Goal: Transaction & Acquisition: Purchase product/service

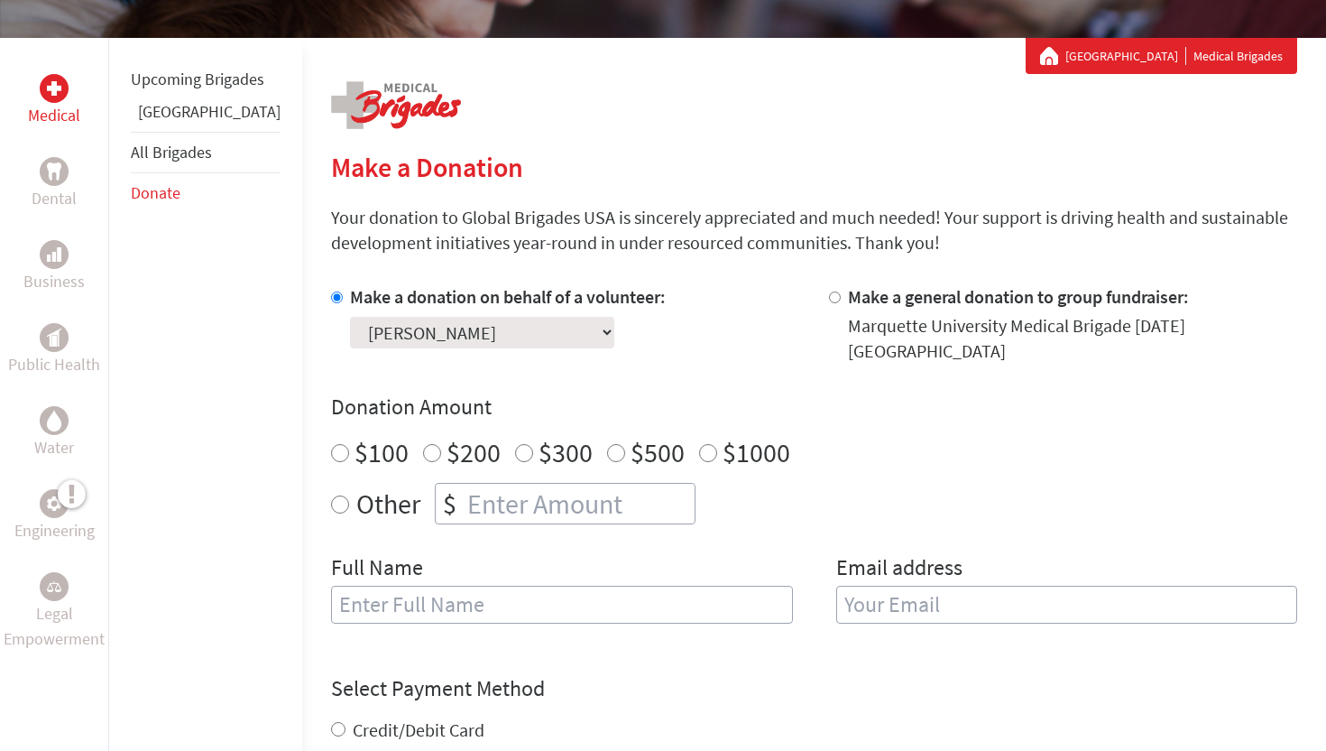
scroll to position [308, 0]
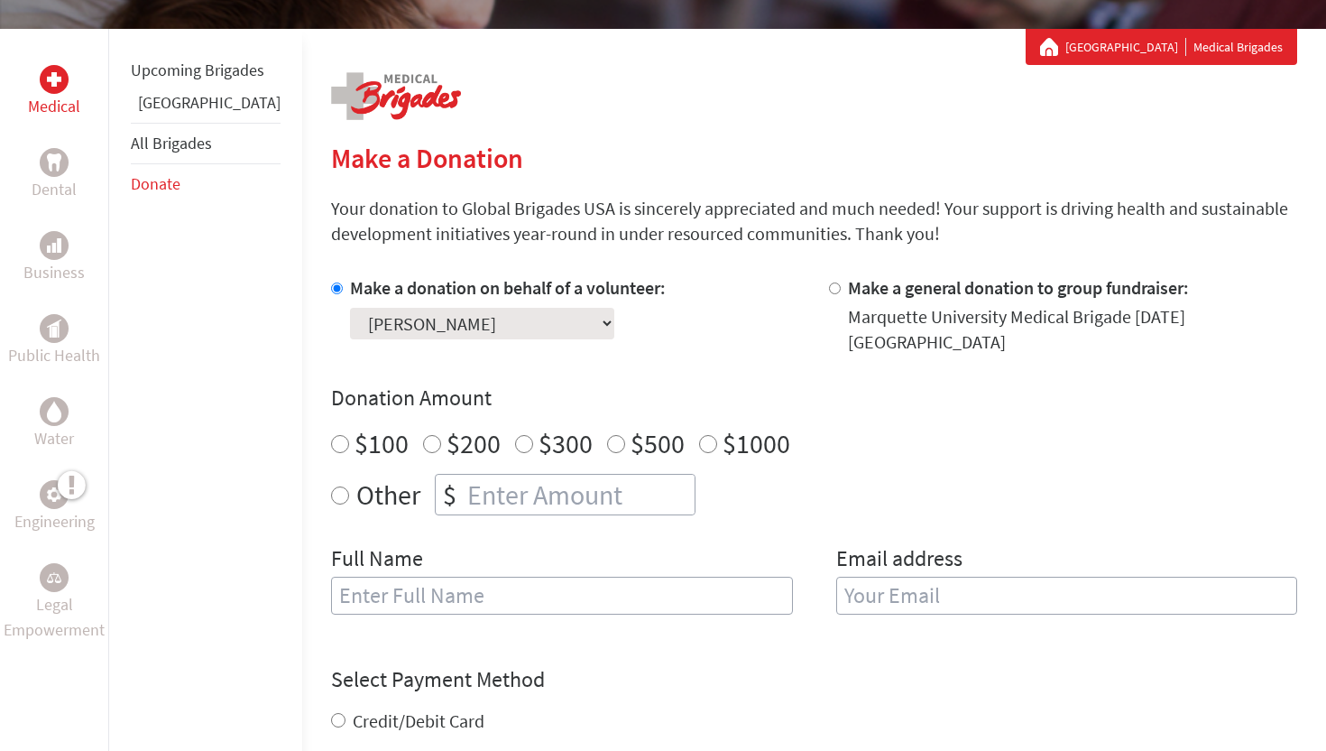
radio input "true"
click at [464, 489] on input "number" at bounding box center [579, 495] width 231 height 40
type input "700"
click at [400, 576] on input "text" at bounding box center [562, 595] width 462 height 38
type input "m"
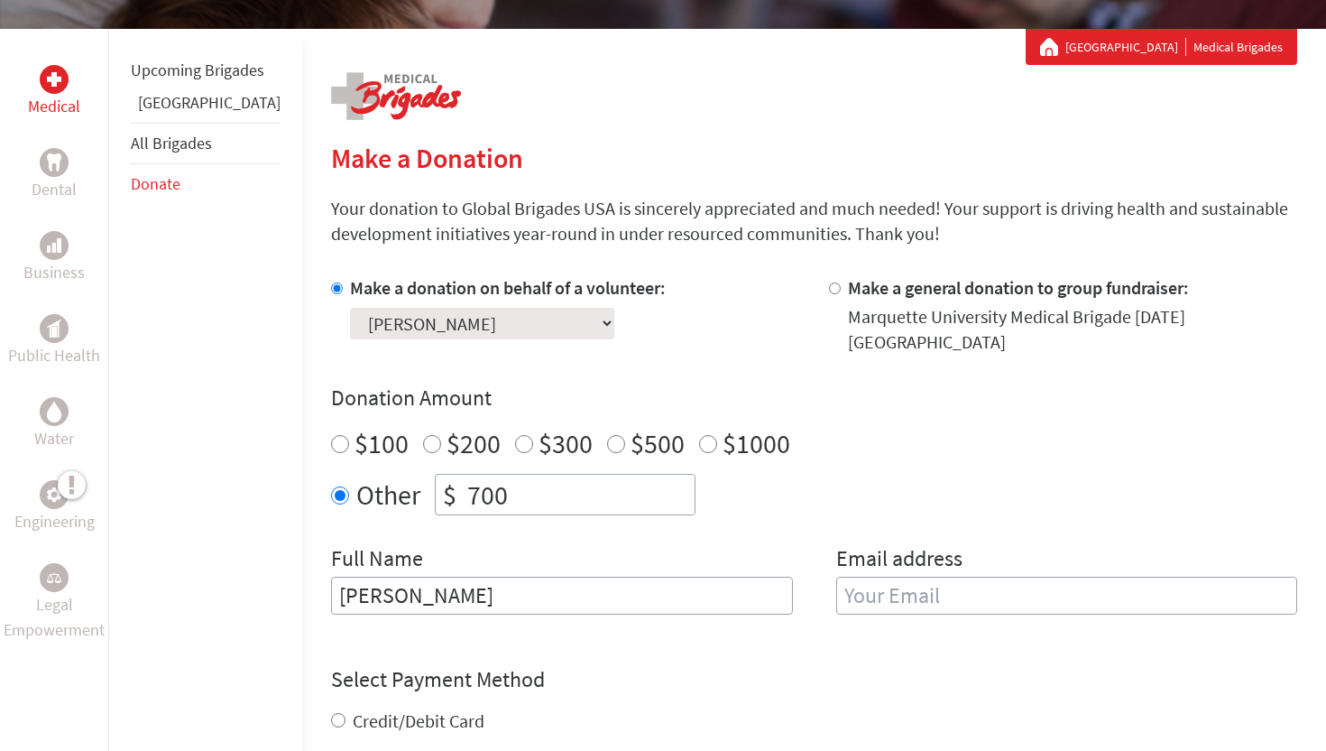
type input "[PERSON_NAME]"
click at [789, 569] on div "Full Name MaHailey Stephen Email address" at bounding box center [814, 590] width 966 height 92
click at [856, 586] on input "email" at bounding box center [1067, 595] width 462 height 38
type input "[EMAIL_ADDRESS][DOMAIN_NAME]"
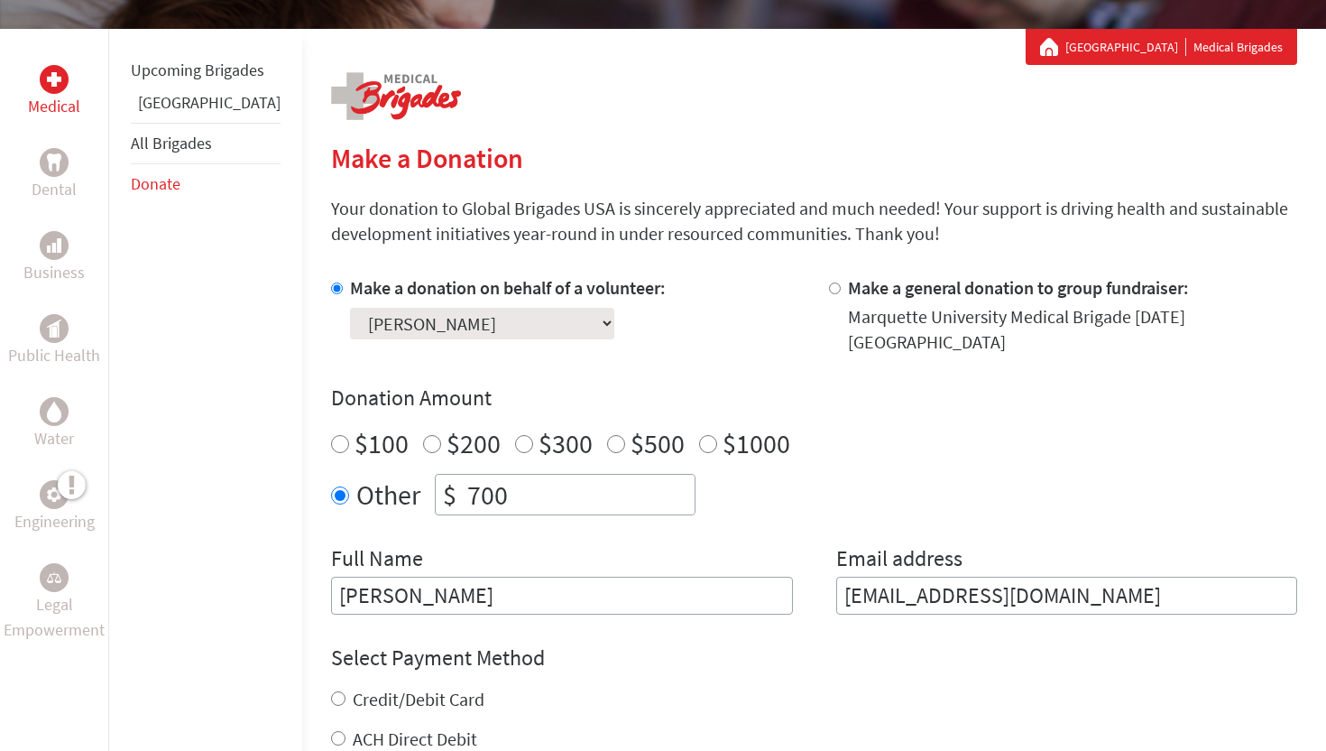
click at [580, 665] on div "Select Payment Method NOTE: American Express is not accepted. Please proceed no…" at bounding box center [814, 697] width 966 height 108
click at [366, 687] on label "Credit/Debit Card" at bounding box center [419, 698] width 132 height 23
click at [346, 691] on input "Credit/Debit Card" at bounding box center [338, 698] width 14 height 14
radio input "true"
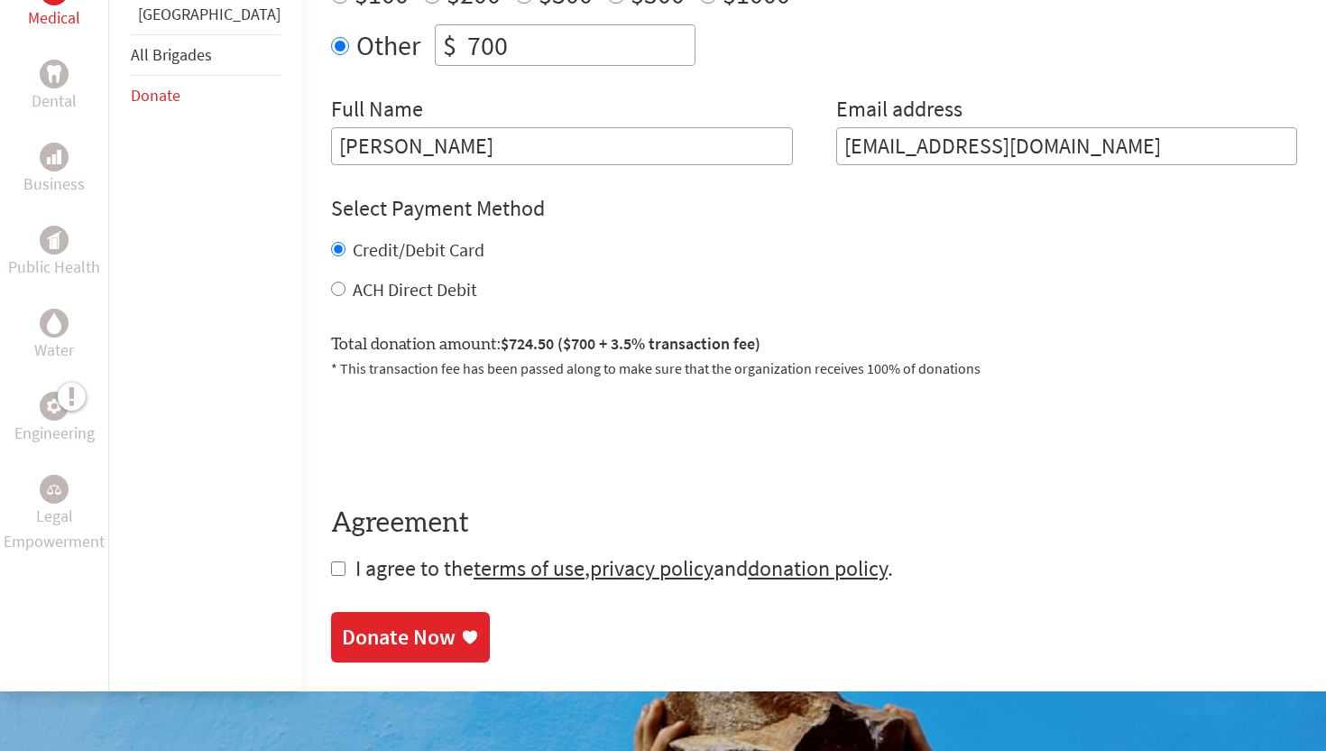
scroll to position [772, 0]
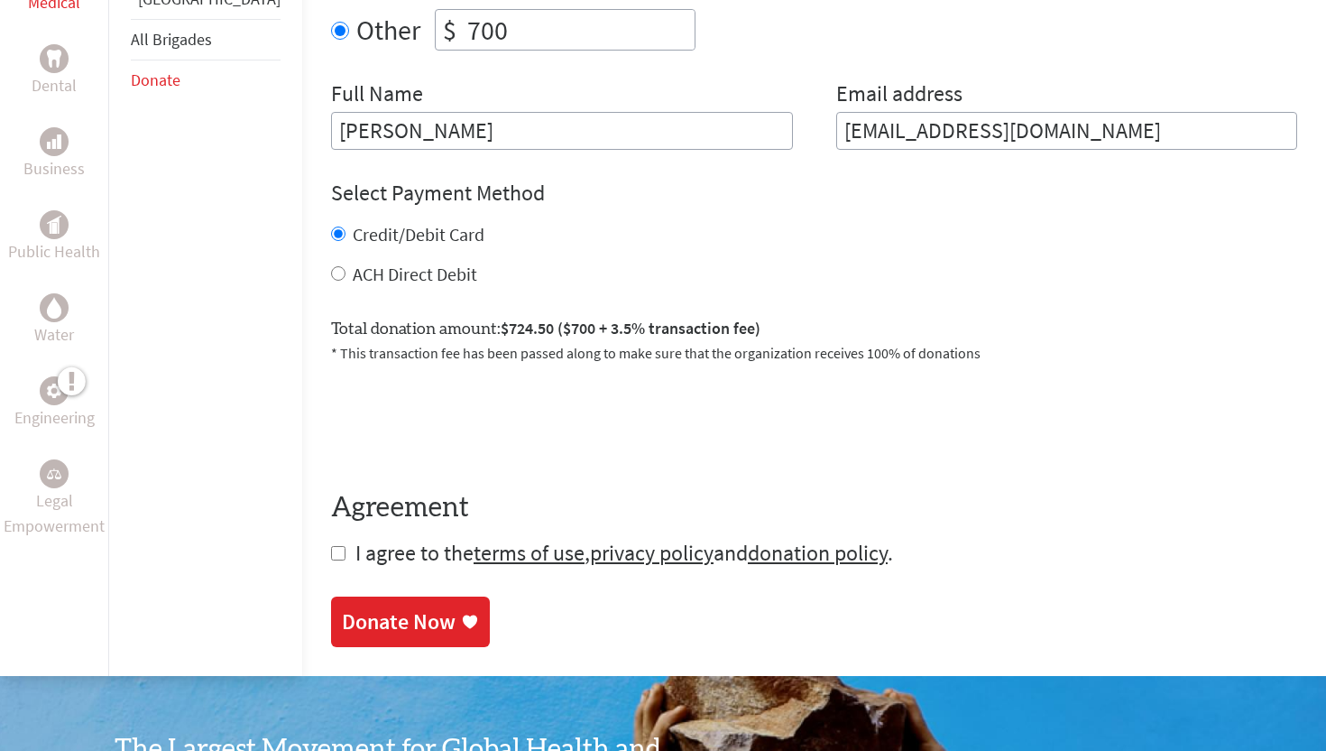
click at [331, 536] on form "Make a donation on behalf of a volunteer: Select a volunteer... [PERSON_NAME] […" at bounding box center [814, 189] width 966 height 757
click at [331, 546] on input "checkbox" at bounding box center [338, 553] width 14 height 14
checkbox input "true"
click at [331, 598] on link "Donate Now" at bounding box center [410, 623] width 159 height 51
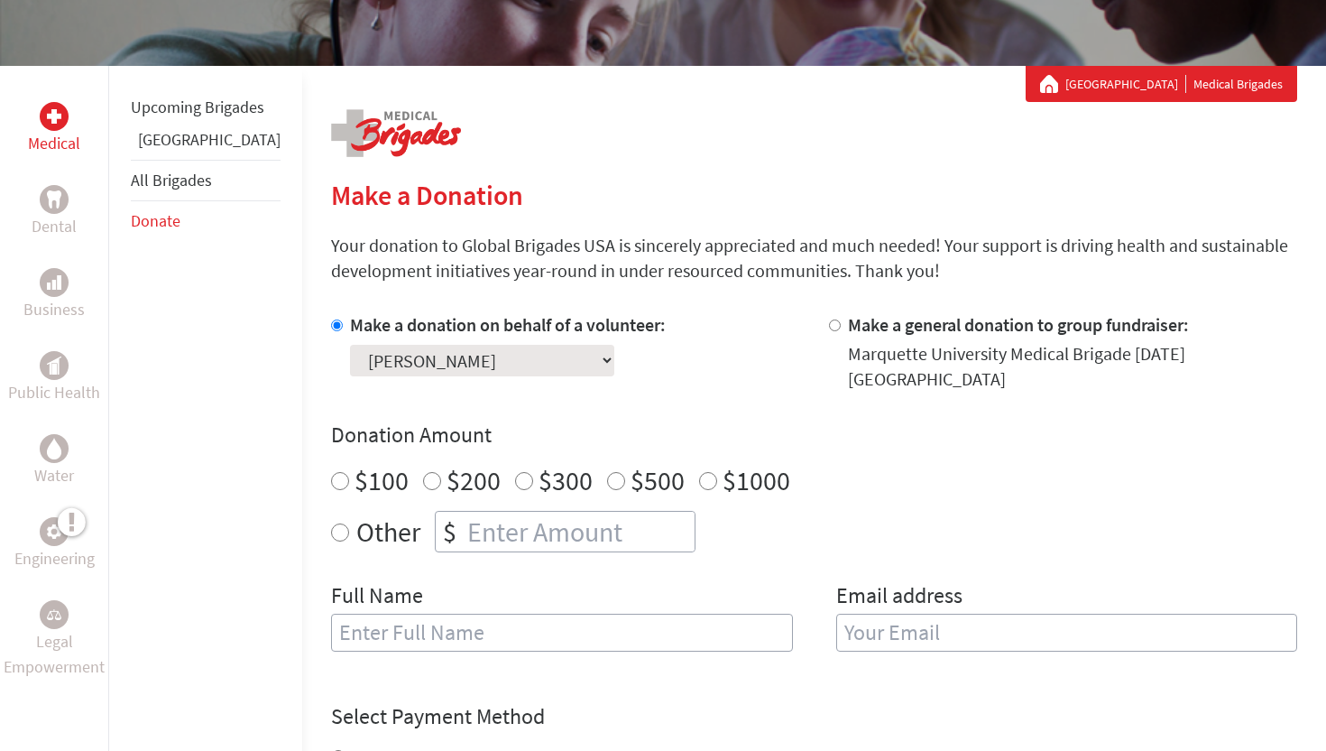
scroll to position [302, 0]
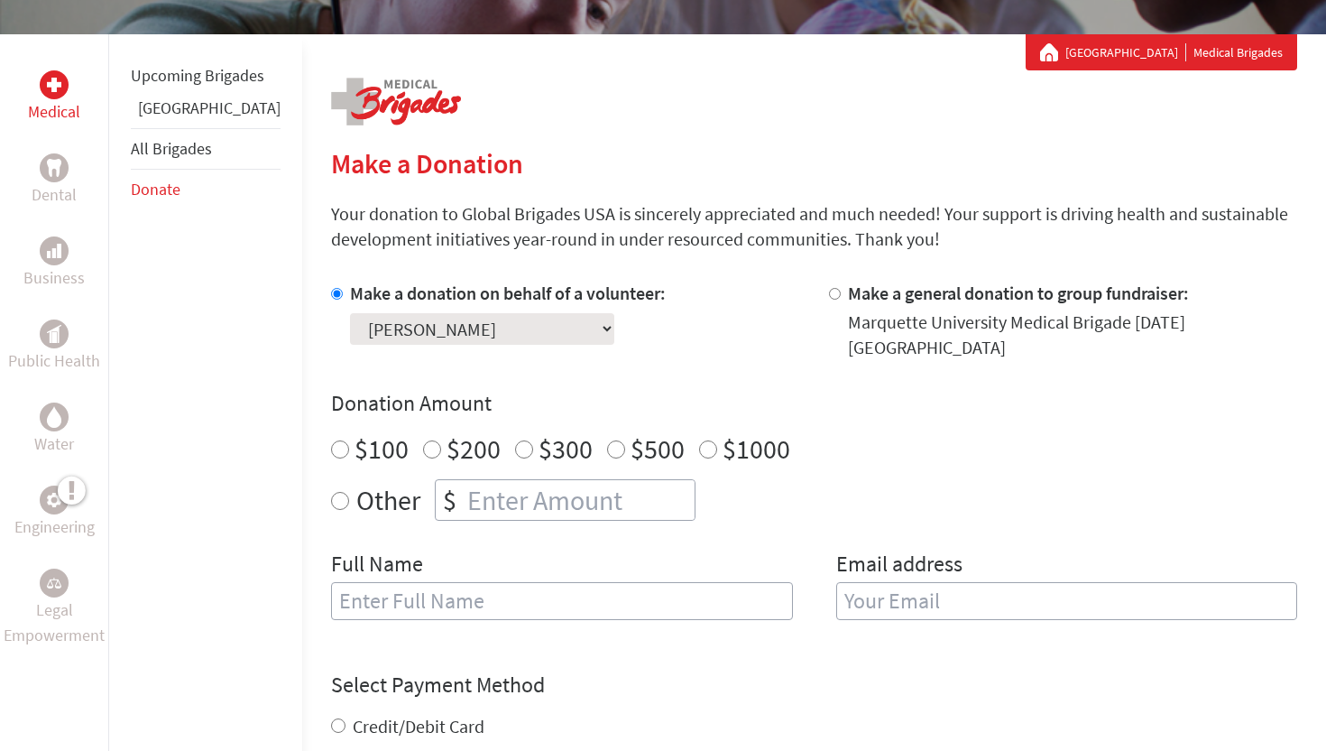
radio input "true"
click at [475, 499] on input "number" at bounding box center [579, 500] width 231 height 40
click at [331, 503] on div "Other $" at bounding box center [814, 499] width 966 height 41
click at [486, 480] on input "number" at bounding box center [579, 500] width 231 height 40
type input "356"
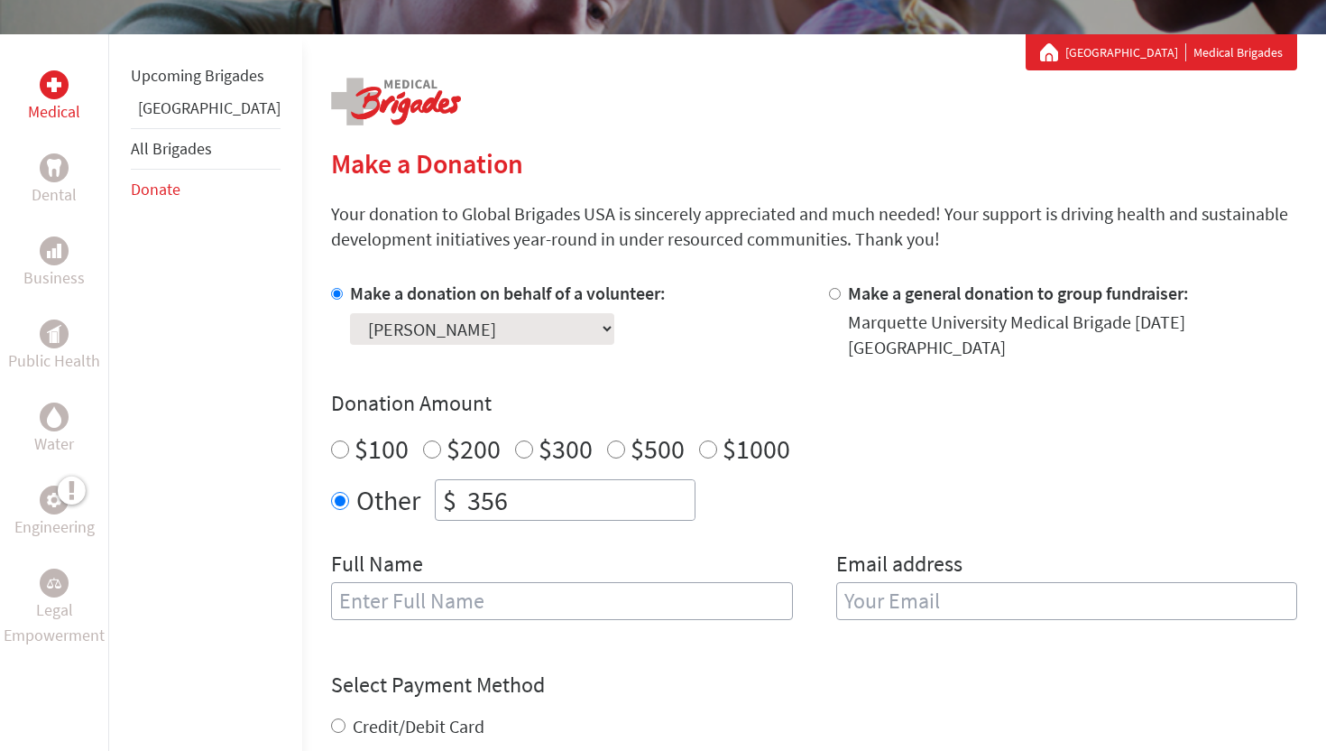
click at [444, 582] on input "text" at bounding box center [562, 601] width 462 height 38
type input "[PERSON_NAME]"
click at [869, 582] on input "email" at bounding box center [1067, 601] width 462 height 38
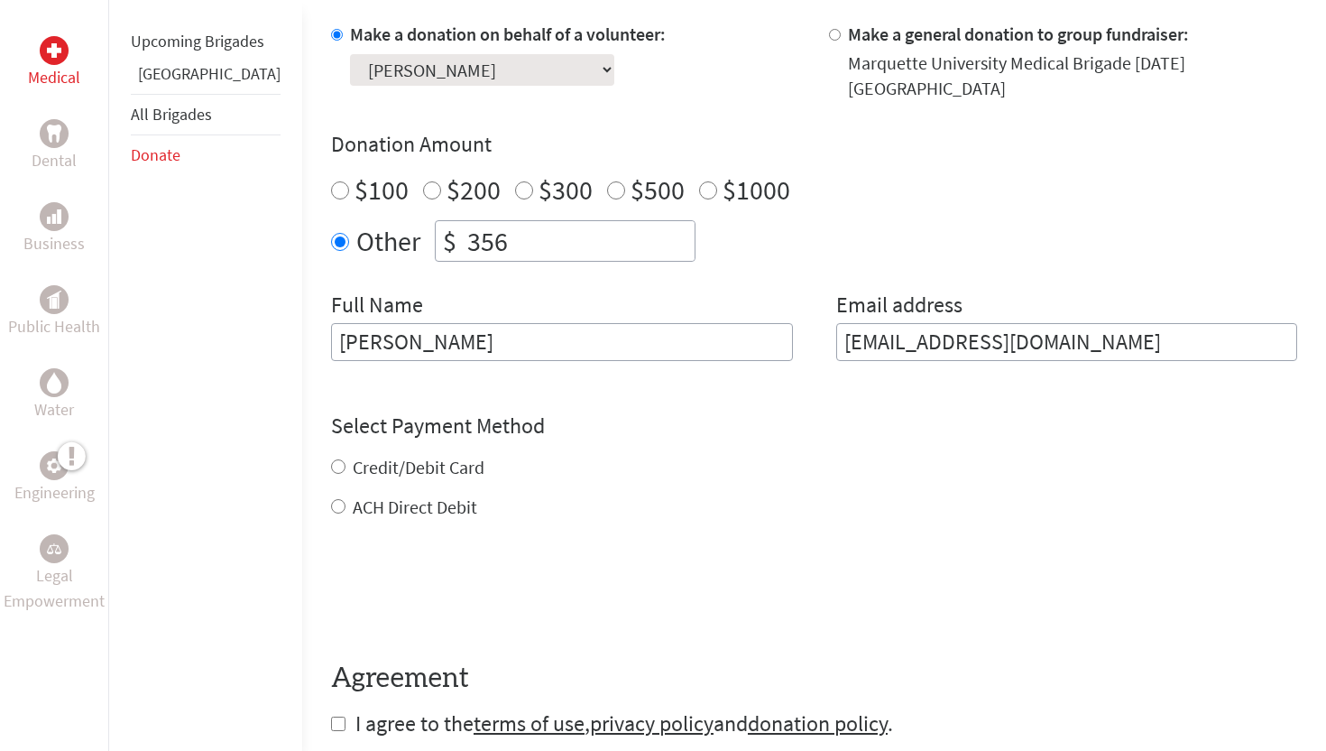
scroll to position [564, 0]
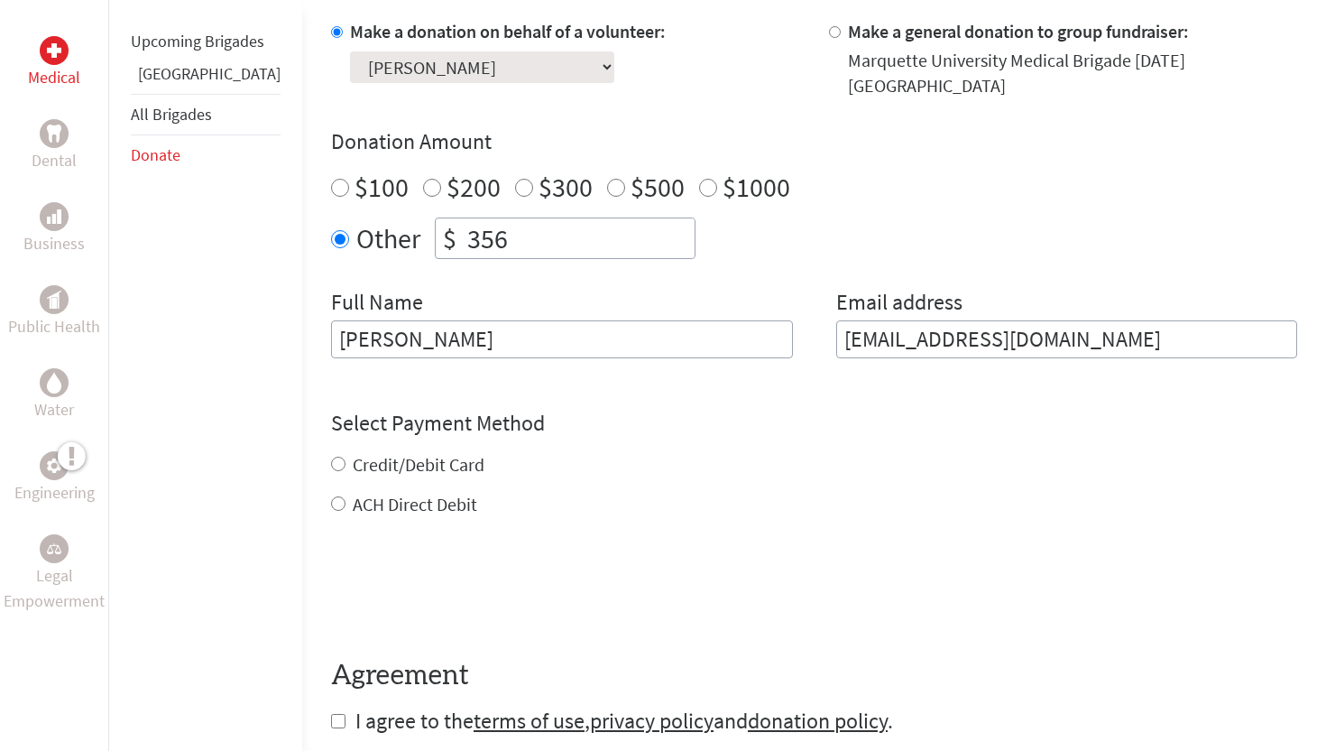
type input "[EMAIL_ADDRESS][DOMAIN_NAME]"
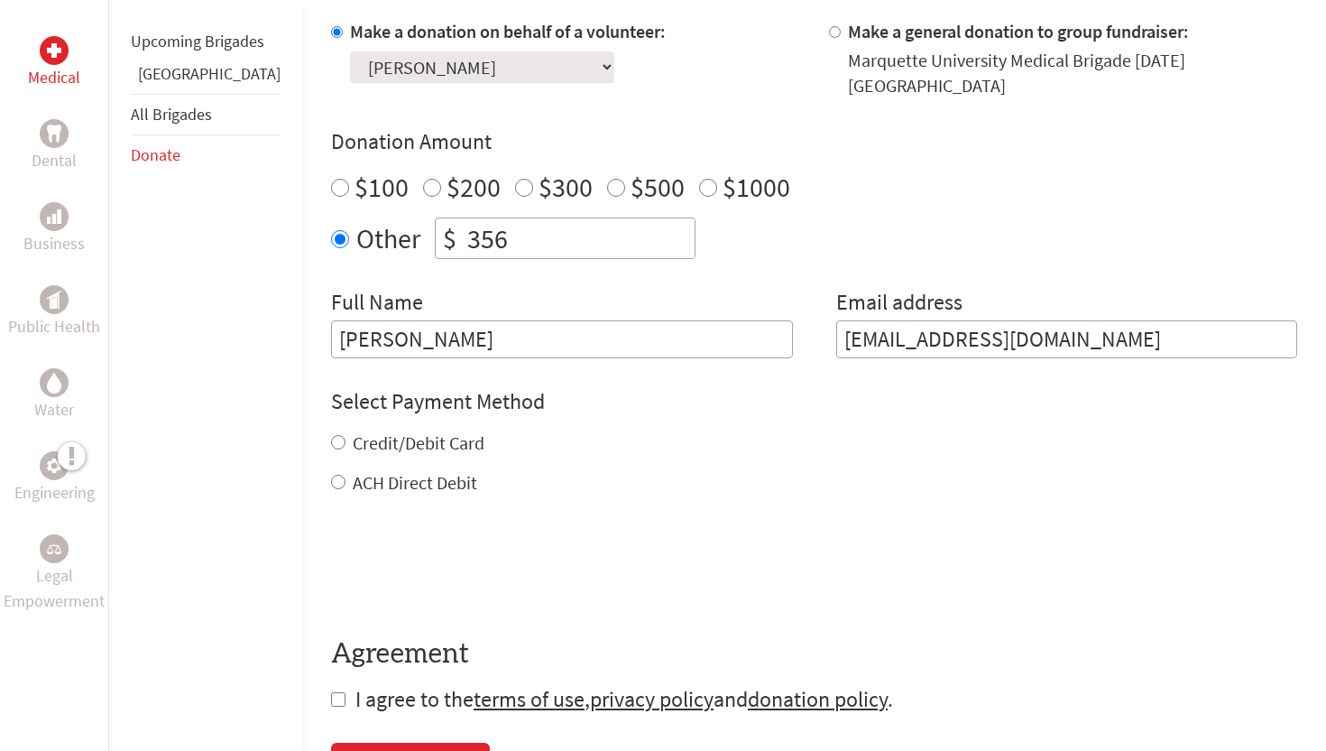
click at [370, 447] on div "Credit/Debit Card ACH Direct Debit" at bounding box center [814, 462] width 966 height 65
click at [353, 431] on label "Credit/Debit Card" at bounding box center [419, 442] width 132 height 23
click at [331, 435] on input "Credit/Debit Card" at bounding box center [338, 442] width 14 height 14
radio input "true"
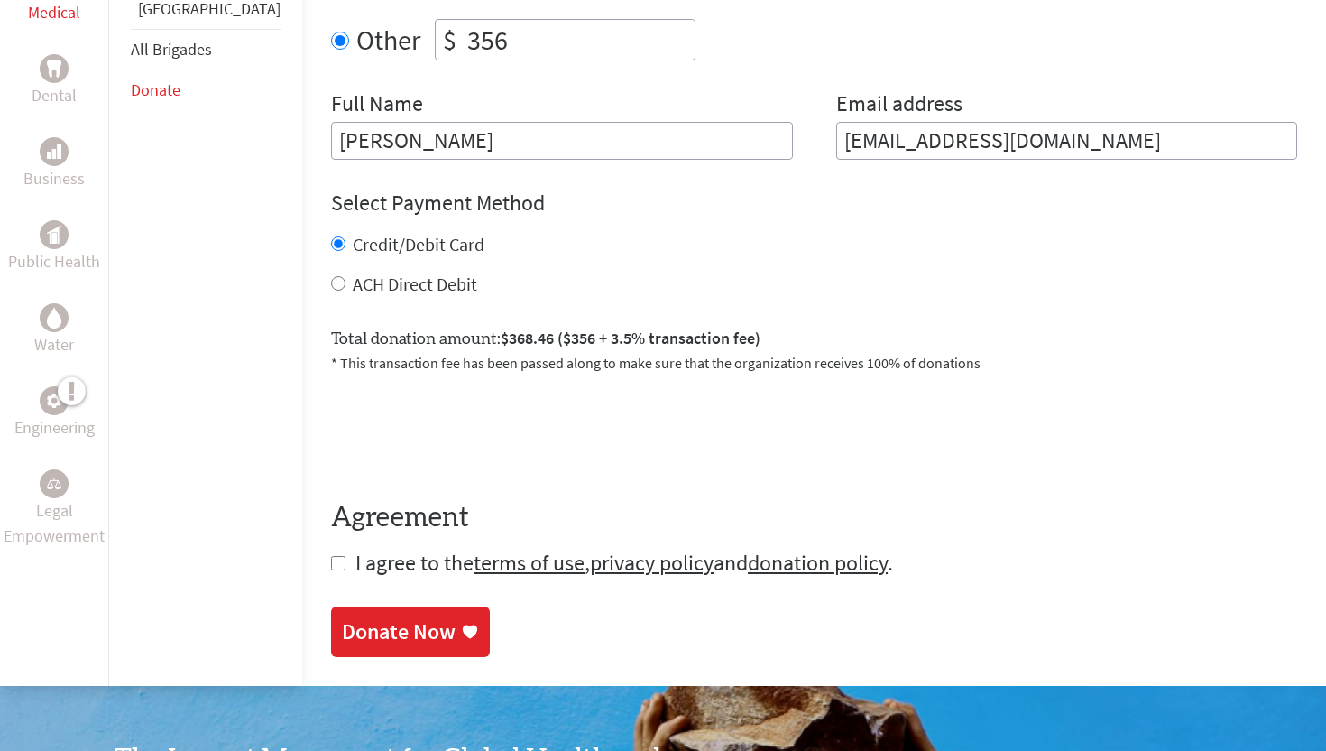
scroll to position [768, 0]
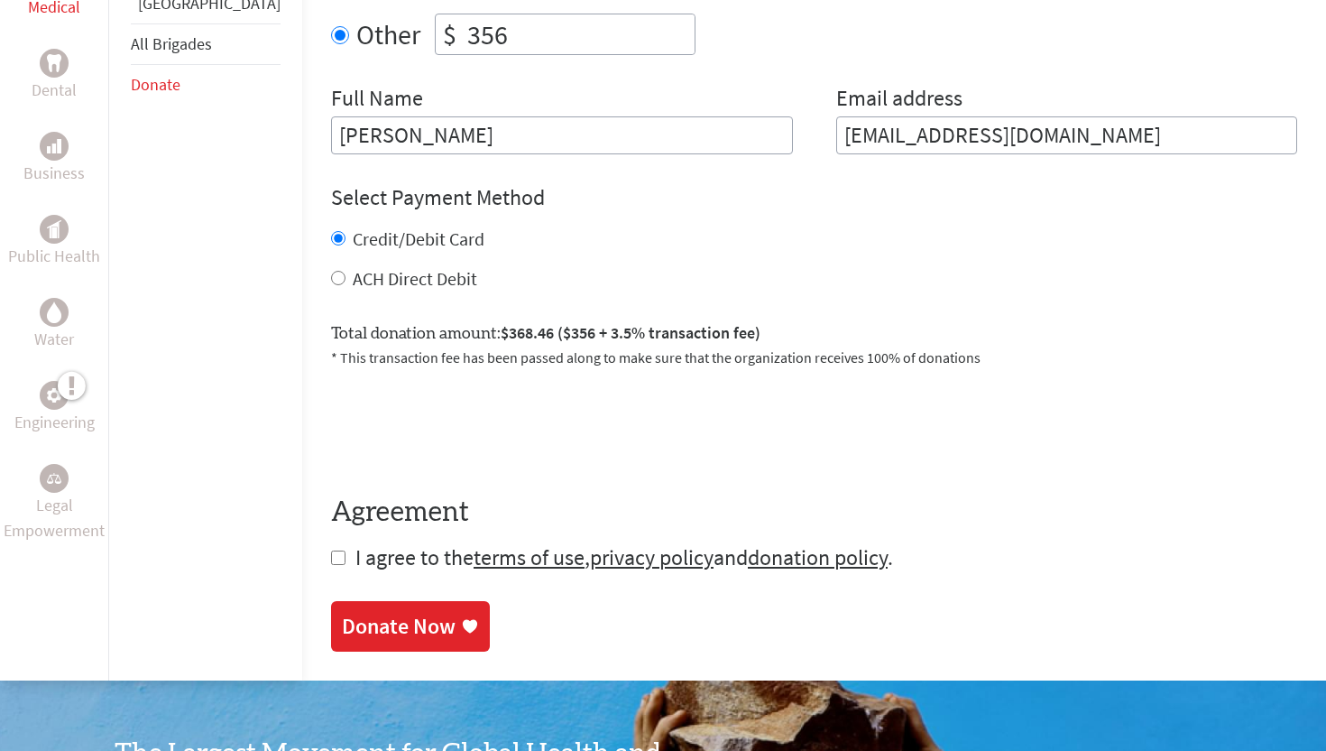
click at [331, 537] on form "Make a donation on behalf of a volunteer: Select a volunteer... [PERSON_NAME] […" at bounding box center [814, 193] width 966 height 757
click at [331, 550] on input "checkbox" at bounding box center [338, 557] width 14 height 14
checkbox input "true"
click at [342, 619] on div "Donate Now" at bounding box center [399, 627] width 114 height 29
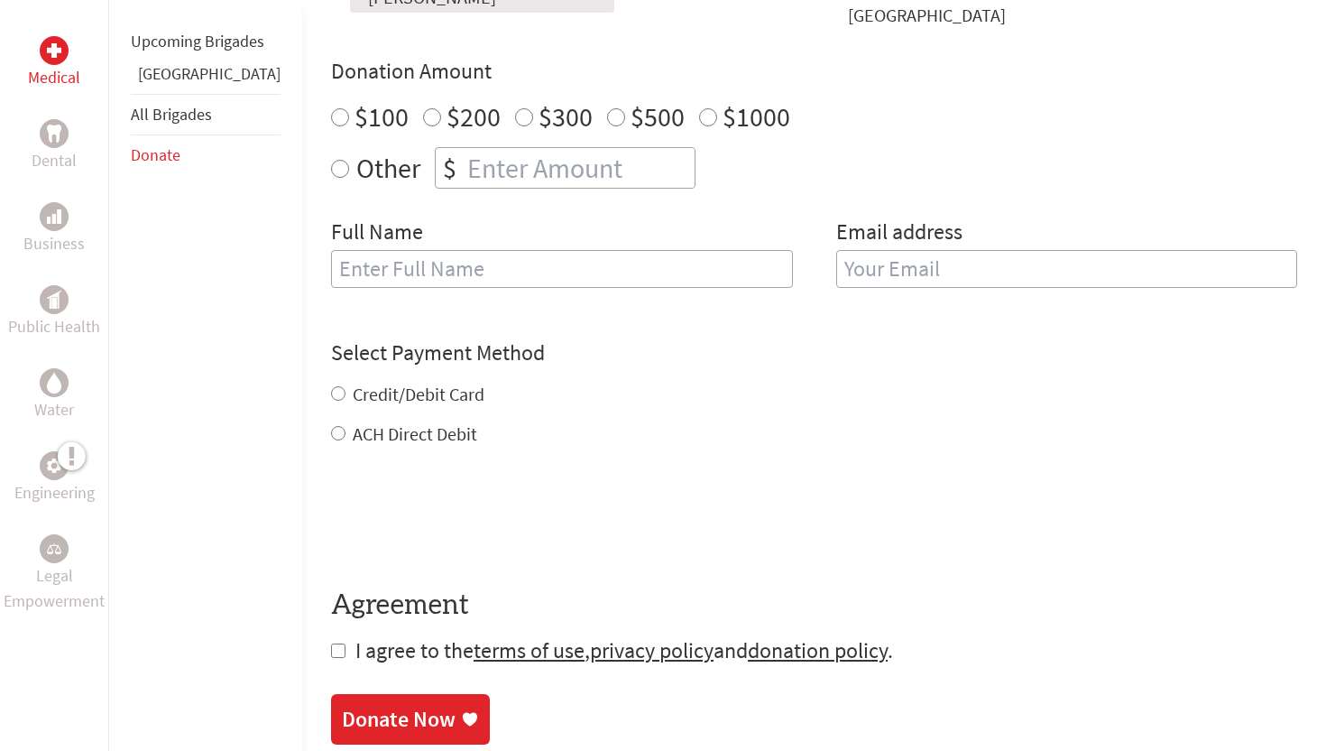
scroll to position [596, 0]
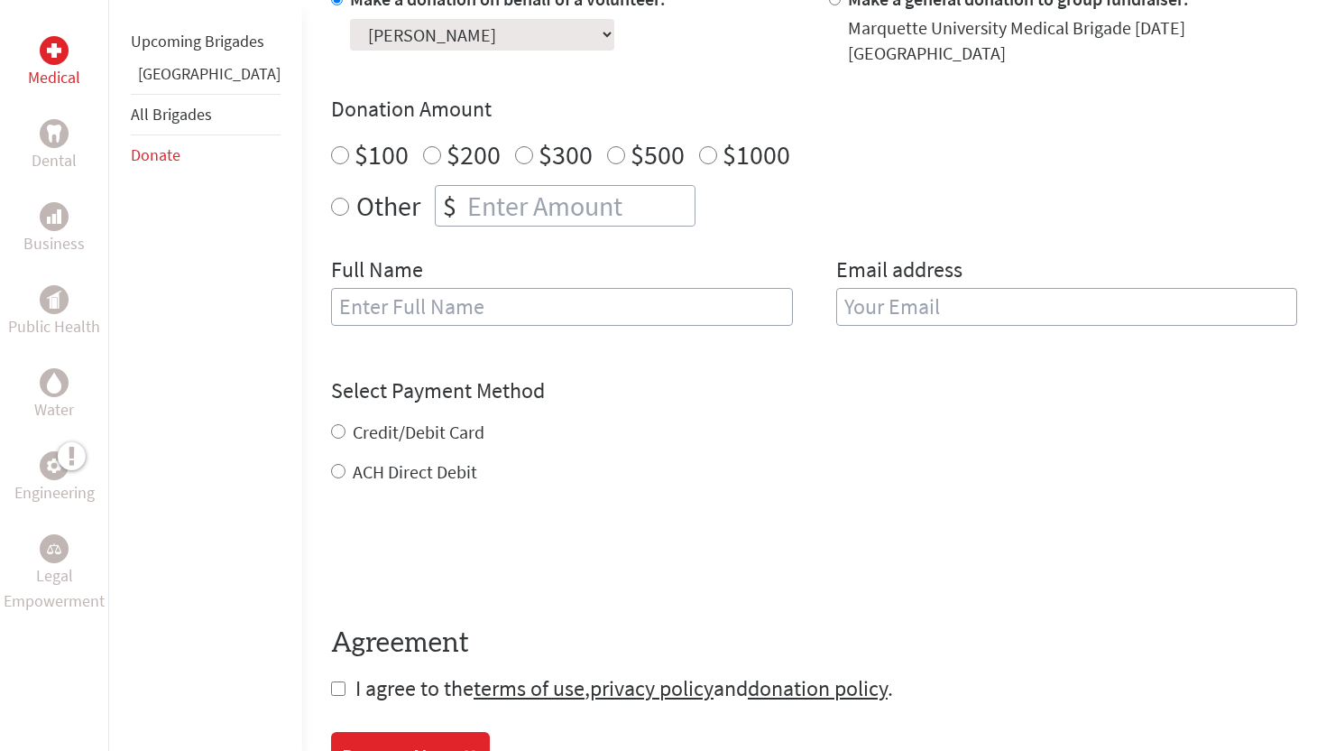
click at [331, 199] on input "Other" at bounding box center [340, 207] width 18 height 18
radio input "true"
click at [468, 196] on input "number" at bounding box center [579, 206] width 231 height 40
type input "356"
click at [437, 300] on input "text" at bounding box center [562, 307] width 462 height 38
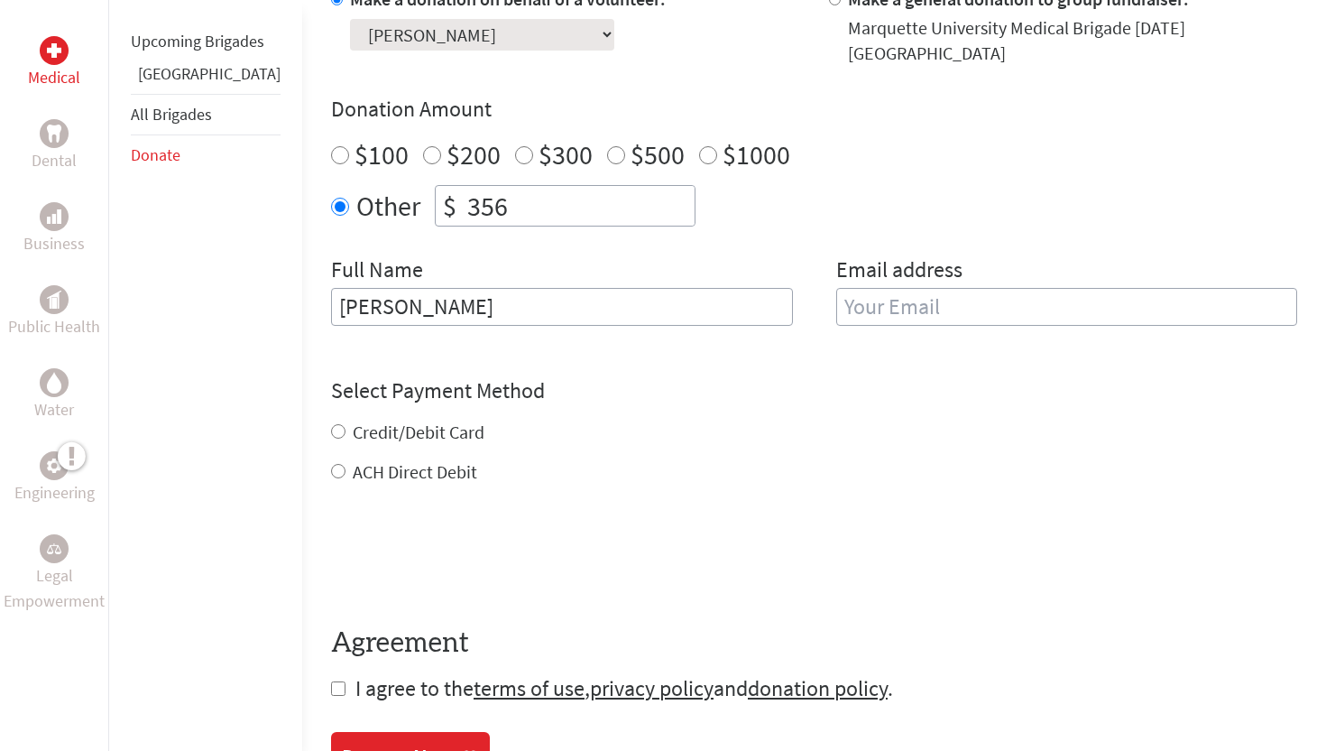
type input "[PERSON_NAME]"
click at [927, 308] on input "email" at bounding box center [1067, 307] width 462 height 38
type input "[EMAIL_ADDRESS][DOMAIN_NAME]"
click at [381, 402] on div "Select Payment Method NOTE: American Express is not accepted. Please proceed no…" at bounding box center [814, 430] width 966 height 108
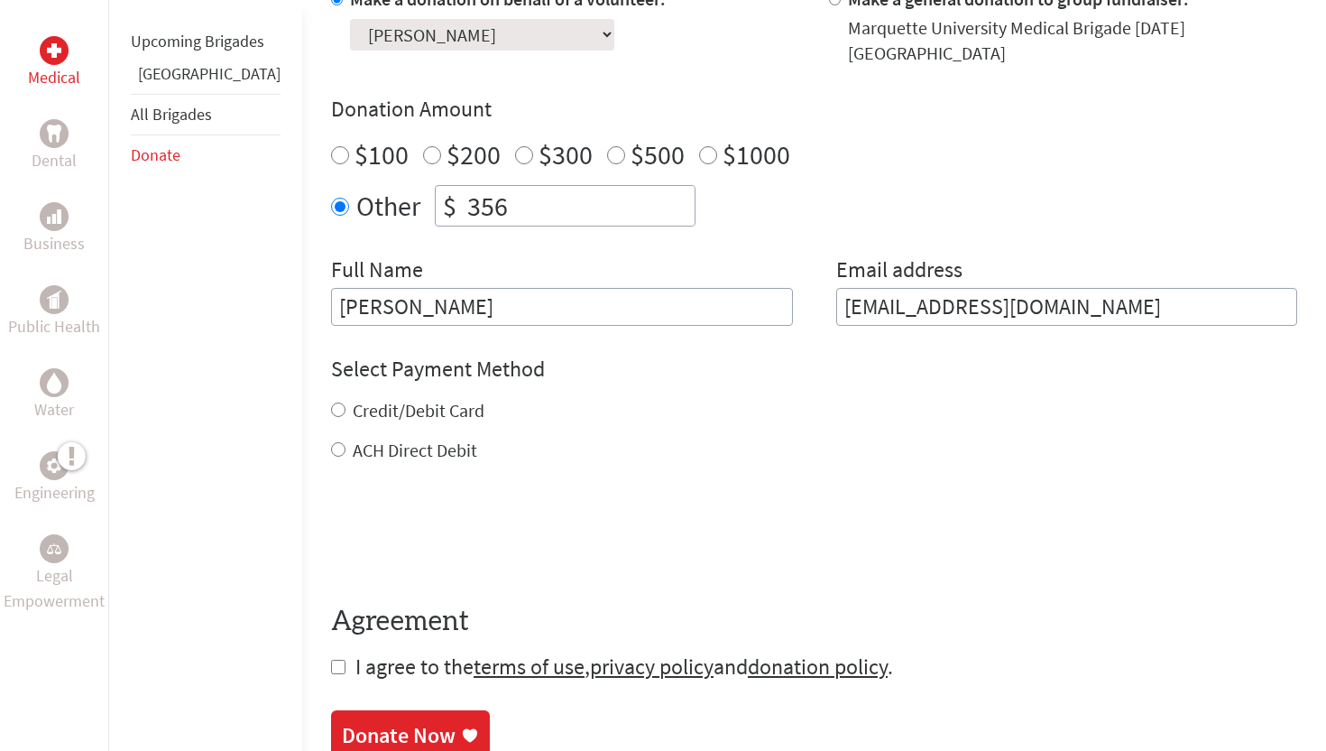
click at [377, 402] on label "Credit/Debit Card" at bounding box center [419, 410] width 132 height 23
click at [346, 402] on input "Credit/Debit Card" at bounding box center [338, 409] width 14 height 14
radio input "true"
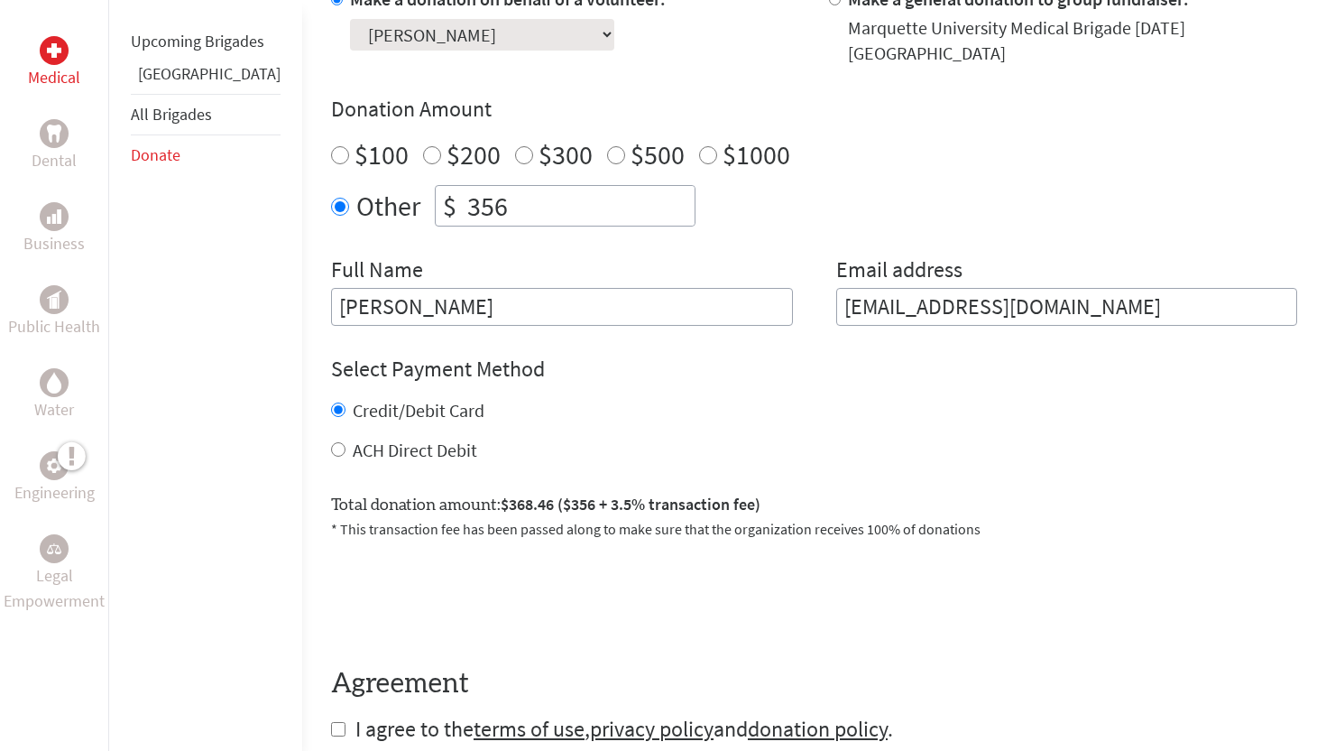
click at [331, 725] on form "Make a donation on behalf of a volunteer: Select a volunteer... [PERSON_NAME] […" at bounding box center [814, 364] width 966 height 757
click at [331, 722] on input "checkbox" at bounding box center [338, 729] width 14 height 14
checkbox input "true"
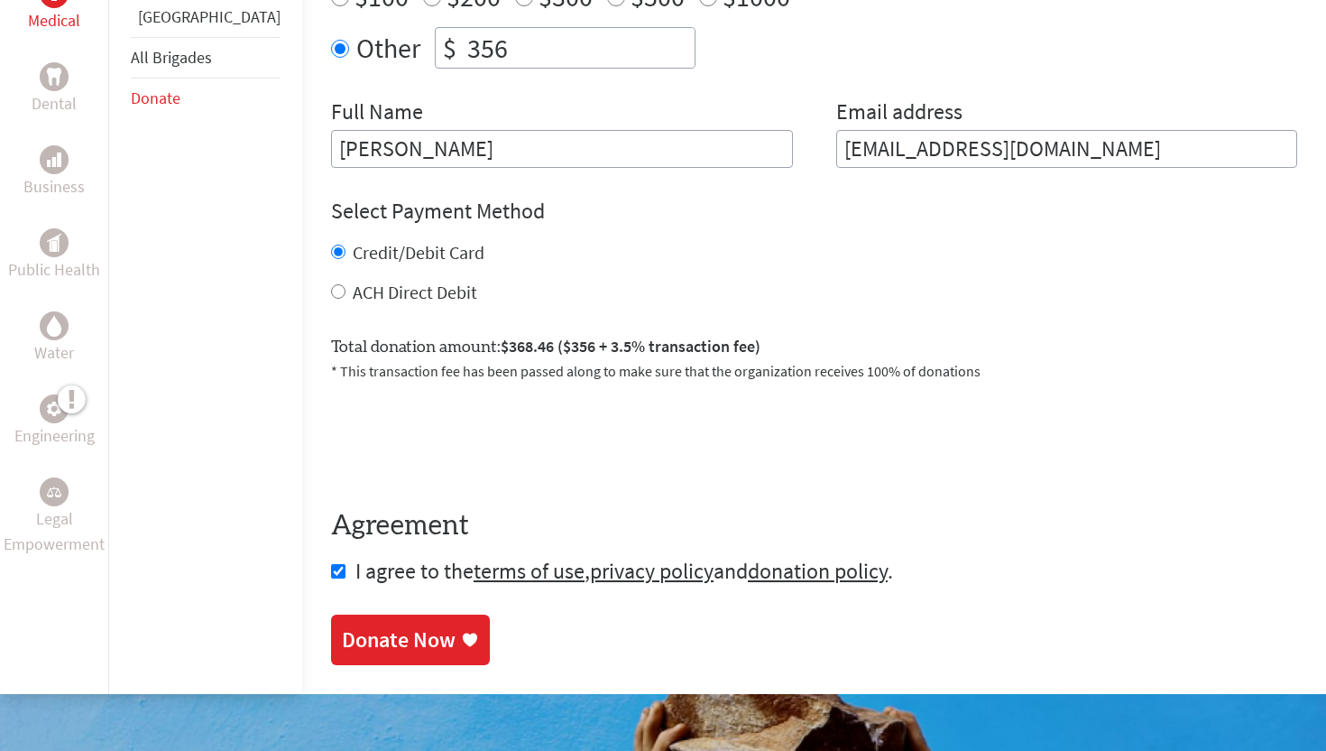
scroll to position [768, 0]
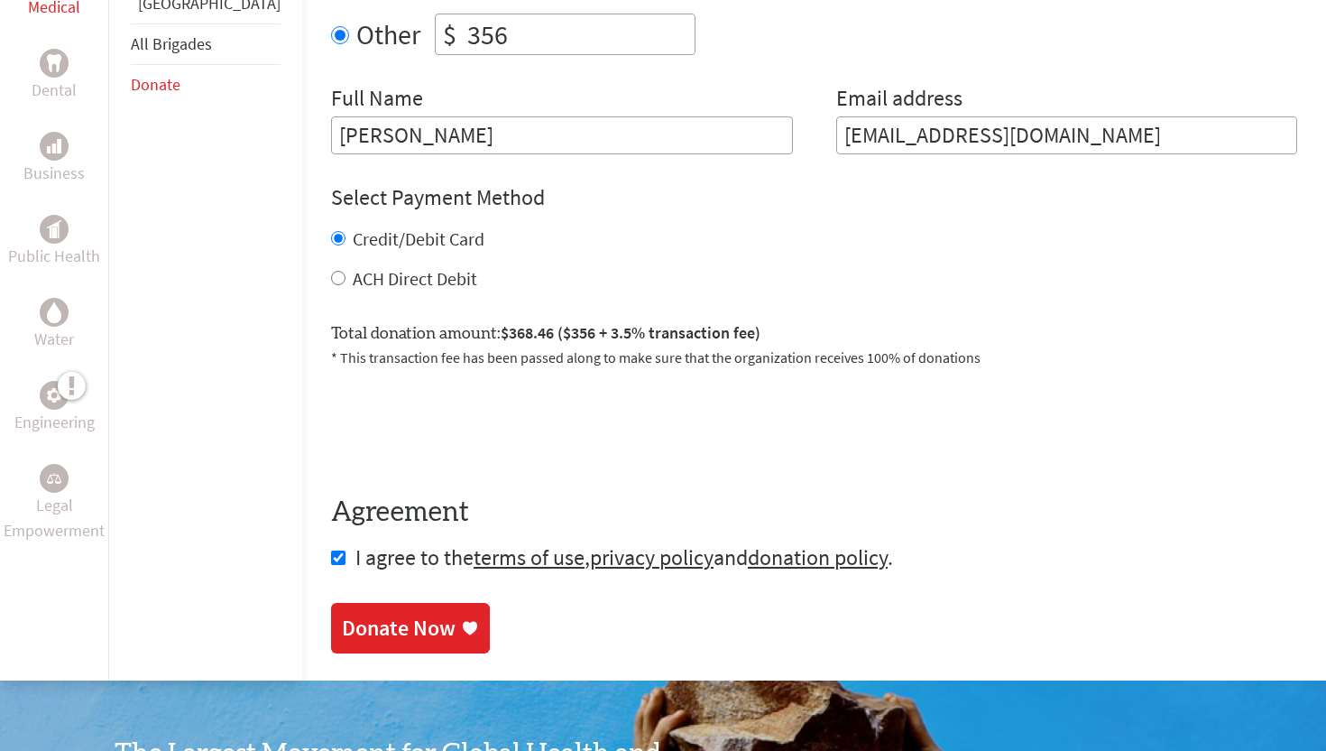
click at [342, 633] on link "Donate Now" at bounding box center [410, 628] width 159 height 51
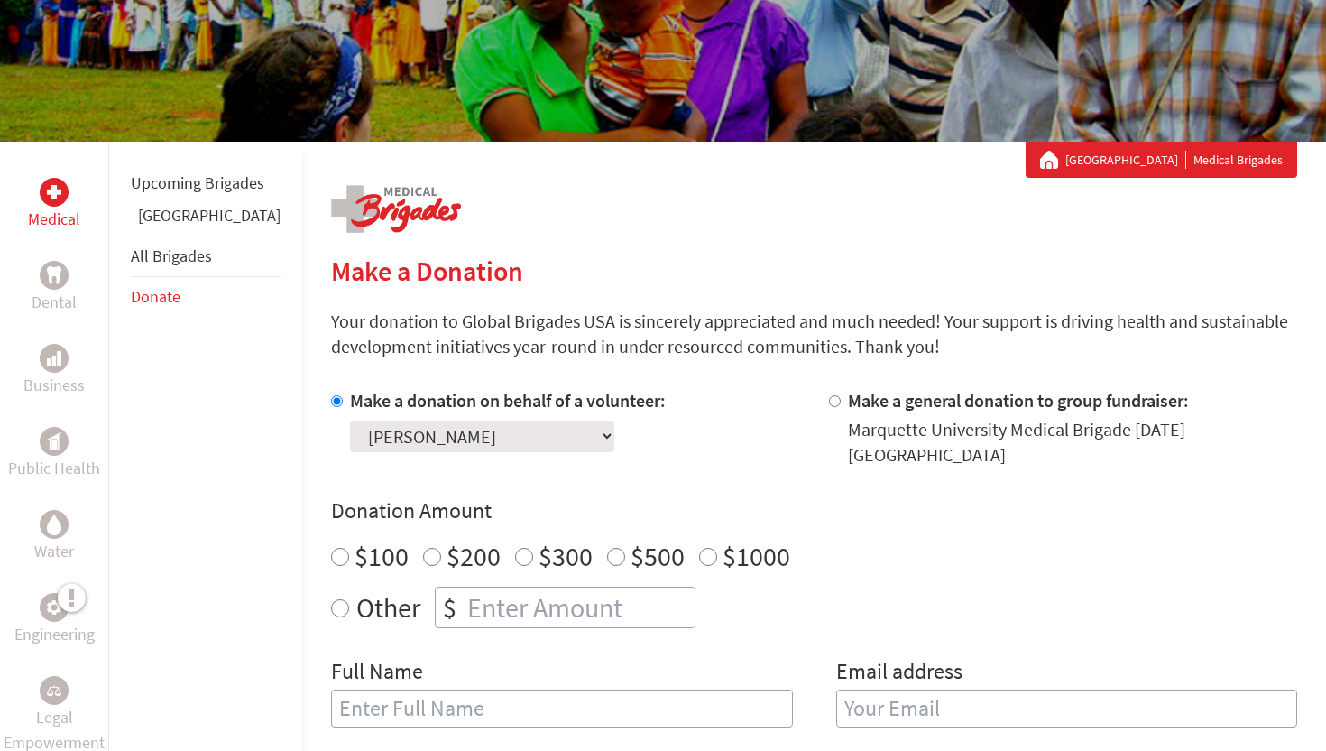
scroll to position [207, 0]
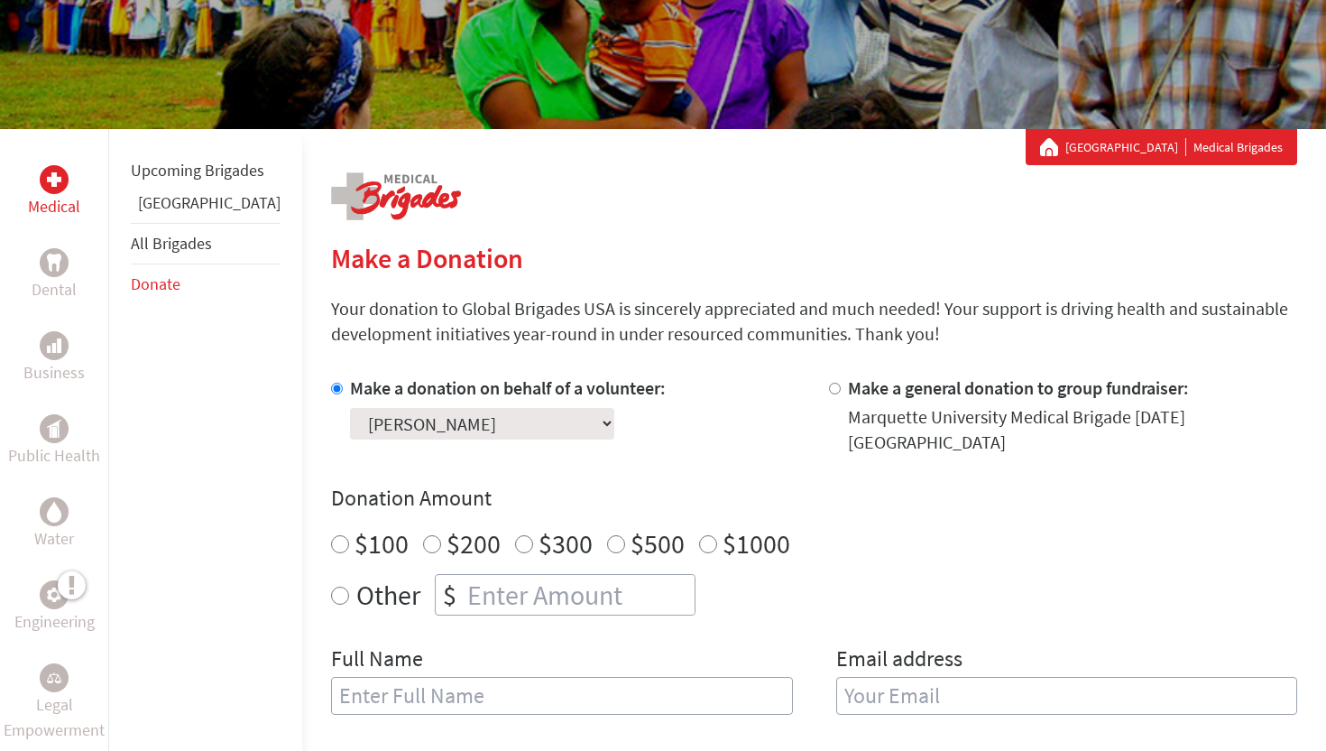
radio input "true"
click at [470, 575] on input "number" at bounding box center [579, 595] width 231 height 40
type input "344"
click at [408, 677] on input "text" at bounding box center [562, 696] width 462 height 38
type input "[PERSON_NAME]"
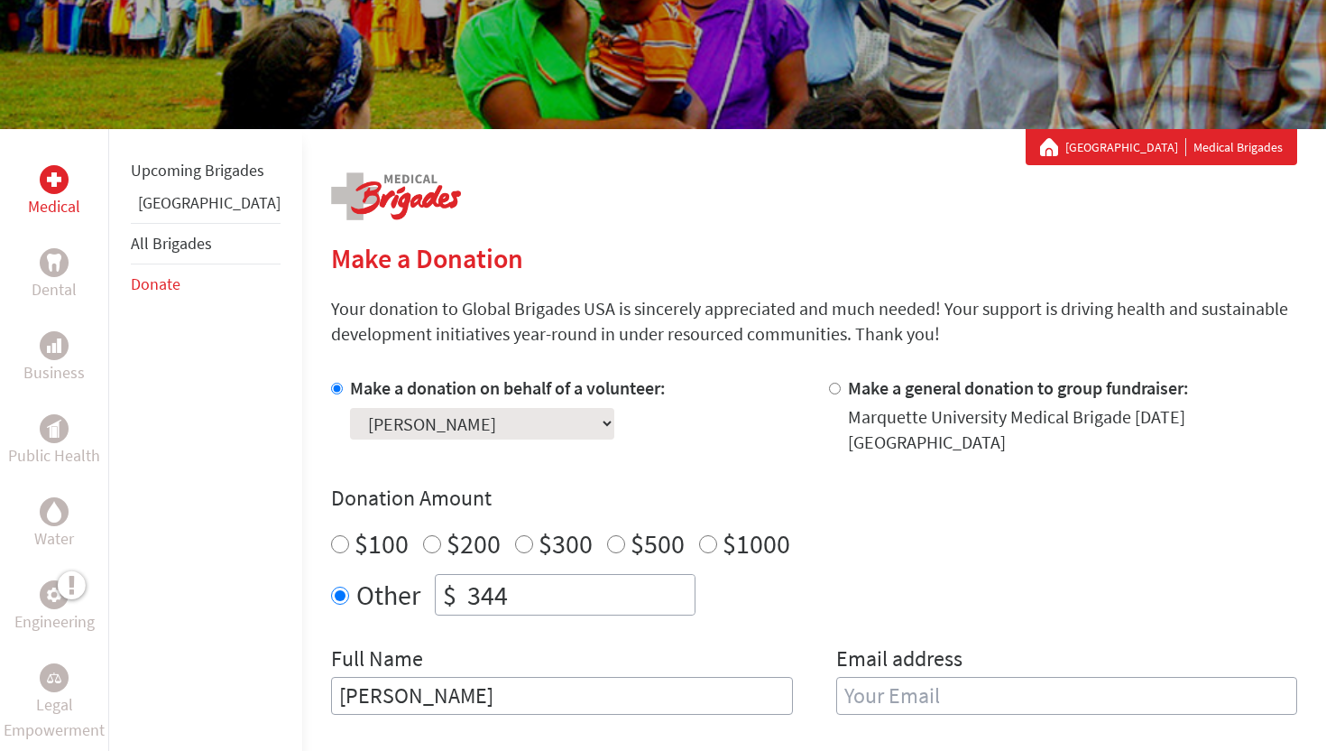
click at [907, 698] on input "email" at bounding box center [1067, 696] width 462 height 38
type input "[EMAIL_ADDRESS][DOMAIN_NAME]"
click at [901, 574] on div "Other $ 344" at bounding box center [814, 594] width 966 height 41
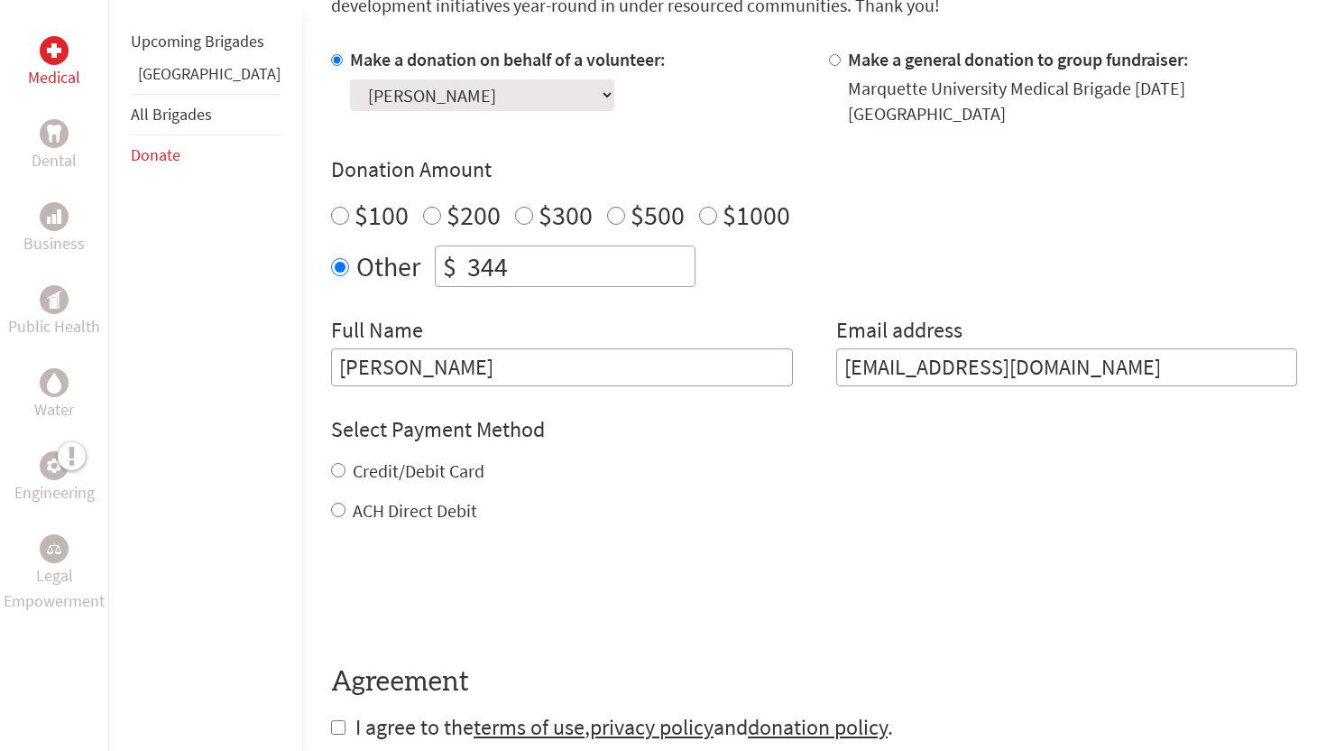
scroll to position [541, 0]
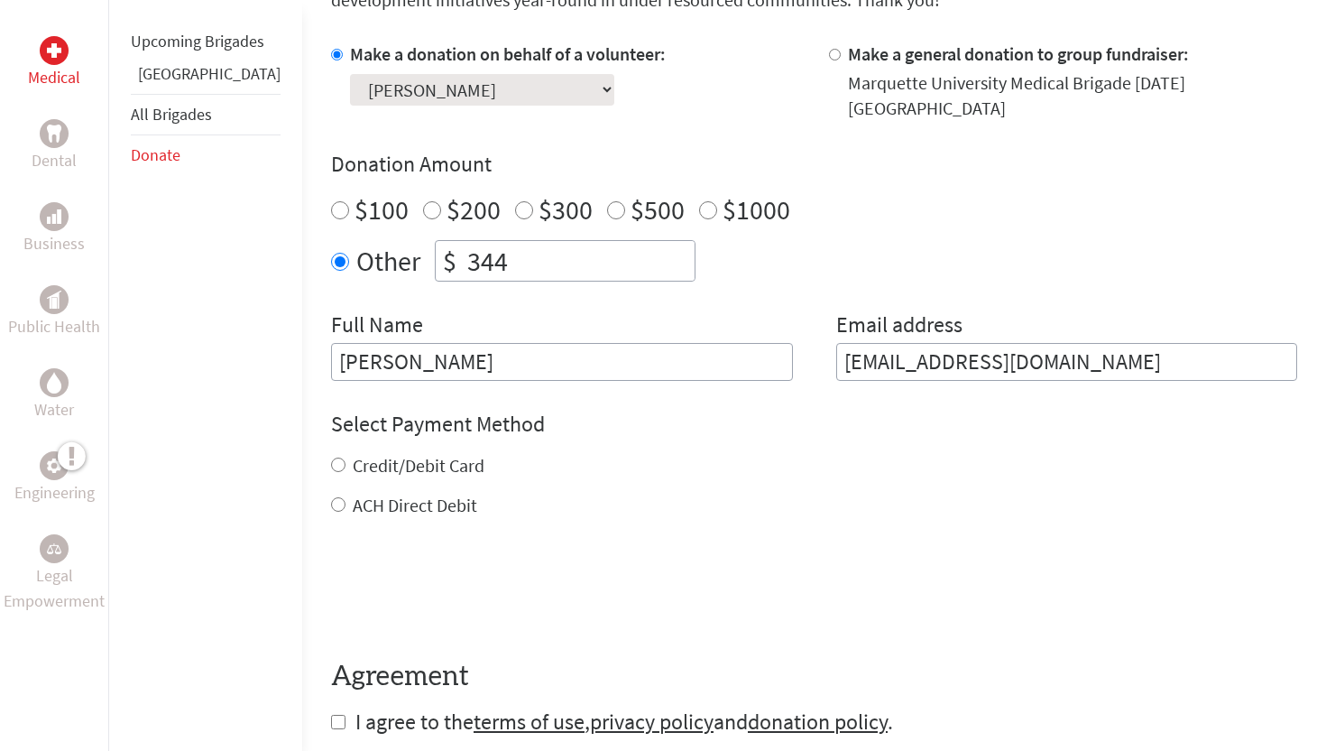
click at [353, 493] on label "ACH Direct Debit" at bounding box center [415, 504] width 124 height 23
click at [337, 497] on input "ACH Direct Debit" at bounding box center [338, 504] width 14 height 14
radio input "true"
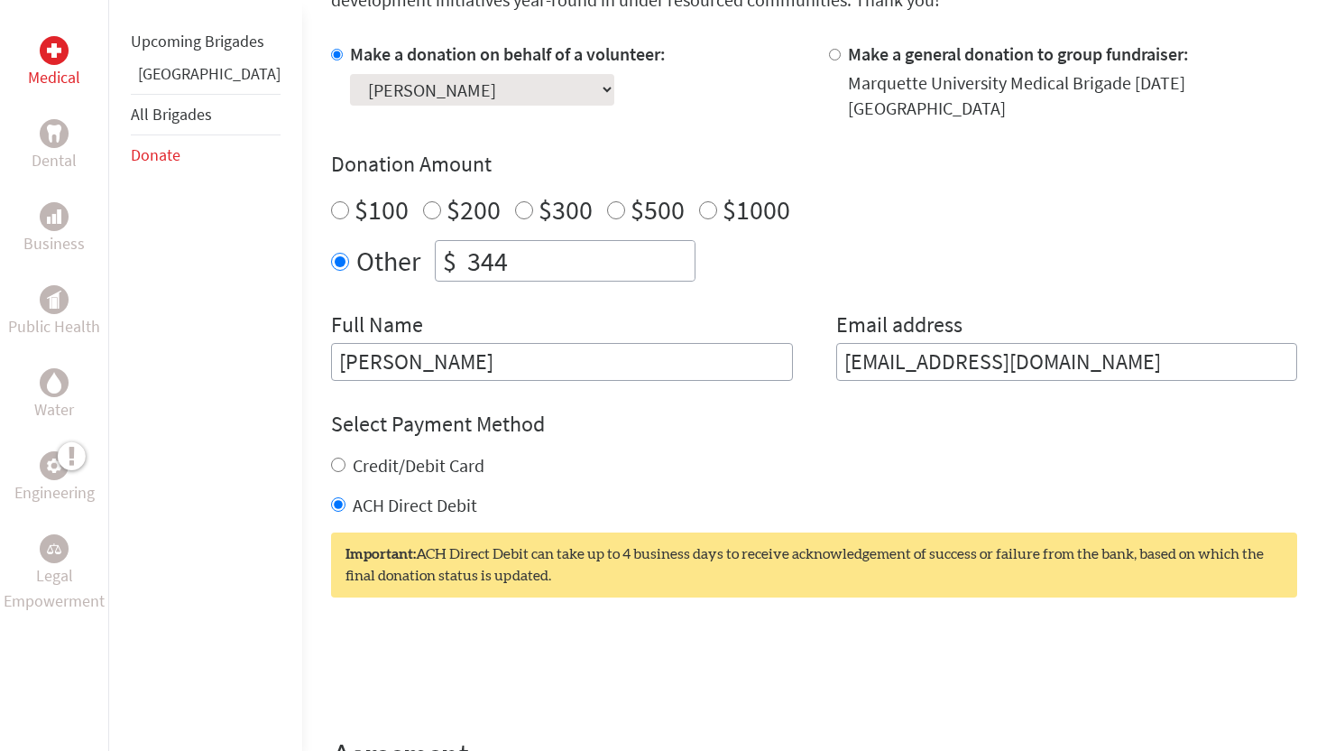
click at [353, 454] on label "Credit/Debit Card" at bounding box center [419, 465] width 132 height 23
click at [331, 457] on input "Credit/Debit Card" at bounding box center [338, 464] width 14 height 14
radio input "true"
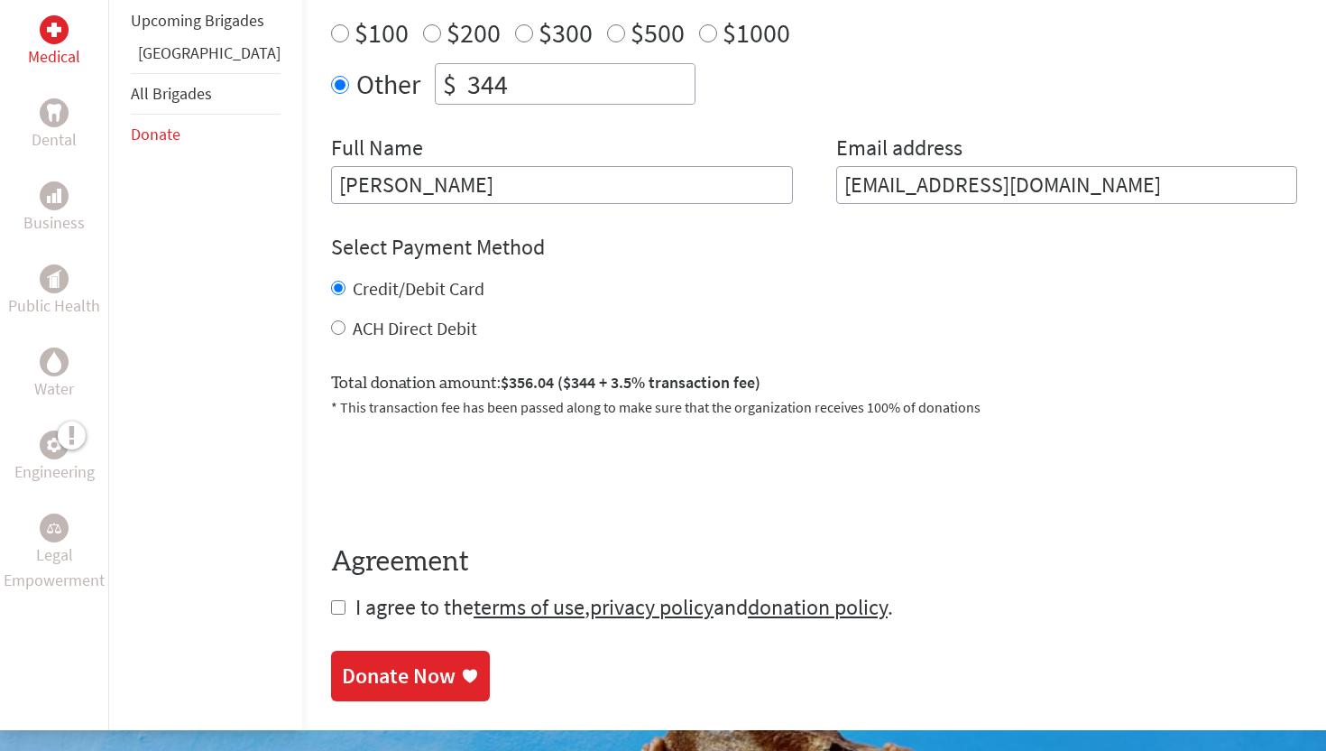
scroll to position [721, 0]
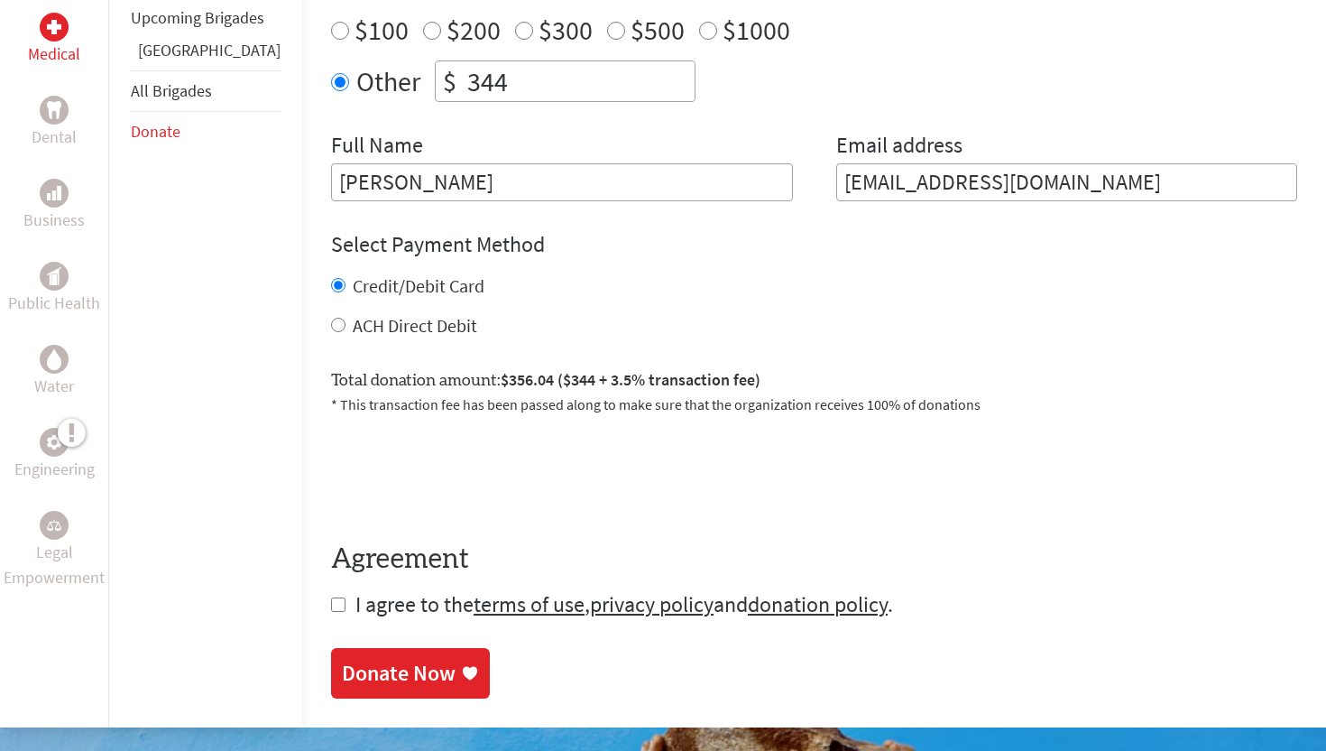
click at [355, 590] on span "I agree to the terms of use , privacy policy and donation policy ." at bounding box center [624, 604] width 538 height 28
click at [331, 597] on input "checkbox" at bounding box center [338, 604] width 14 height 14
checkbox input "true"
click at [342, 660] on div "Donate Now" at bounding box center [399, 674] width 114 height 29
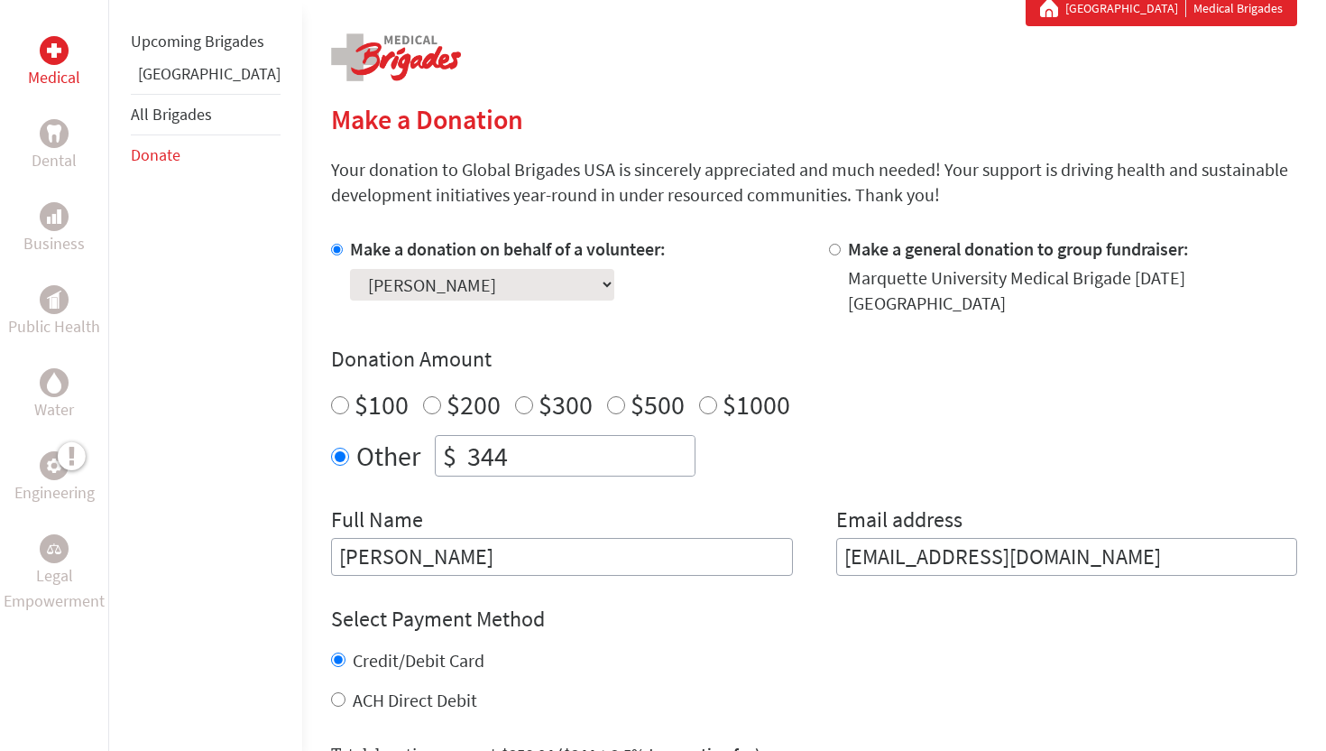
scroll to position [482, 0]
